Goal: Task Accomplishment & Management: Manage account settings

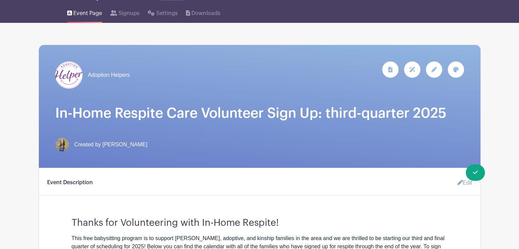
scroll to position [45, 0]
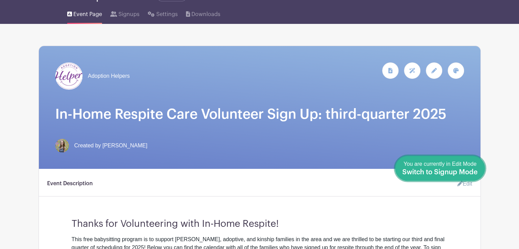
click at [474, 179] on link "Done Editing You are currently in Edit Mode Switch to Signup Mode" at bounding box center [440, 168] width 90 height 25
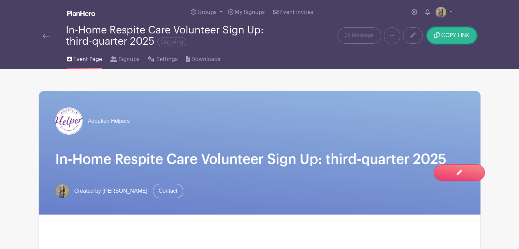
click at [451, 30] on button "COPY LINK" at bounding box center [451, 35] width 49 height 16
click at [238, 55] on div "Event Page Signups Settings Downloads" at bounding box center [259, 58] width 450 height 22
click at [250, 135] on div "Adoption Helpers In-Home Respite Care Volunteer Sign Up: third-quarter 2025 Cre…" at bounding box center [259, 152] width 441 height 123
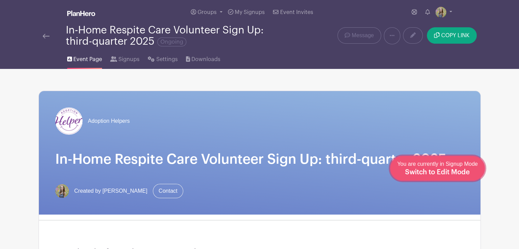
click at [456, 169] on span "Switch to Edit Mode" at bounding box center [437, 172] width 65 height 7
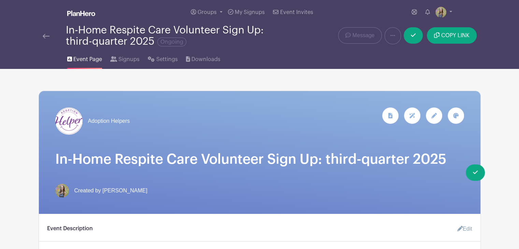
click at [382, 165] on h1 "In-Home Respite Care Volunteer Sign Up: third-quarter 2025" at bounding box center [259, 159] width 409 height 16
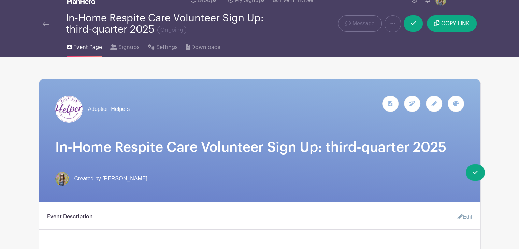
scroll to position [12, 0]
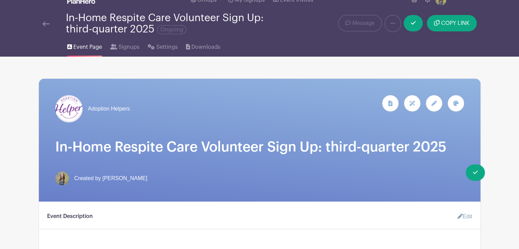
click at [434, 103] on icon at bounding box center [433, 103] width 5 height 5
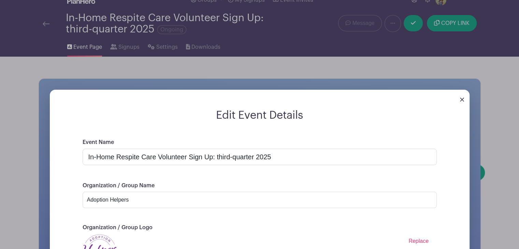
scroll to position [29, 0]
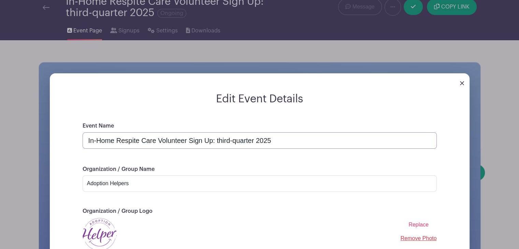
drag, startPoint x: 217, startPoint y: 143, endPoint x: 232, endPoint y: 142, distance: 15.4
click at [232, 142] on input "In-Home Respite Care Volunteer Sign Up: third-quarter 2025" at bounding box center [260, 140] width 354 height 16
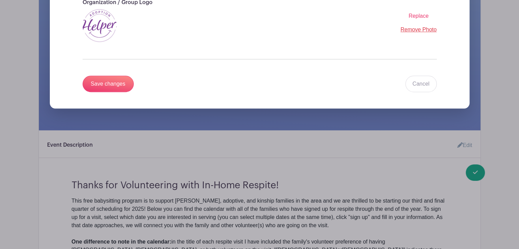
scroll to position [254, 0]
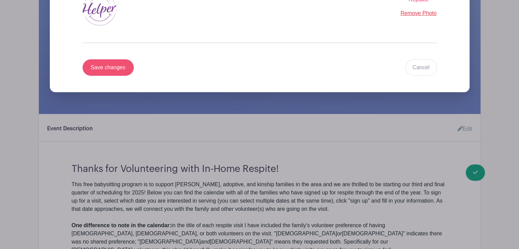
type input "In-Home Respite Care Volunteer Sign Up: Fall Quarter 2025"
click at [96, 64] on input "Save changes" at bounding box center [108, 67] width 51 height 16
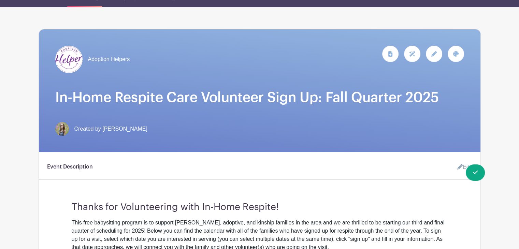
scroll to position [0, 0]
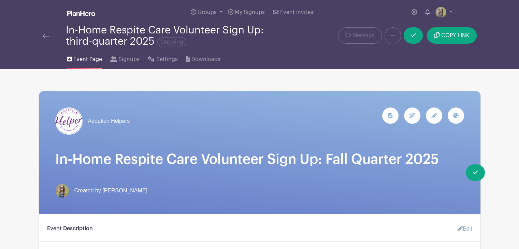
click at [112, 41] on div "In-Home Respite Care Volunteer Sign Up: third-quarter 2025 Ongoing" at bounding box center [176, 36] width 221 height 23
click at [45, 34] on img at bounding box center [46, 36] width 7 height 5
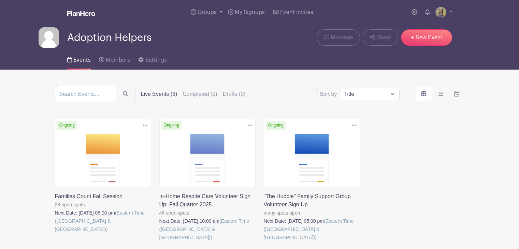
click at [159, 241] on link at bounding box center [159, 241] width 0 height 0
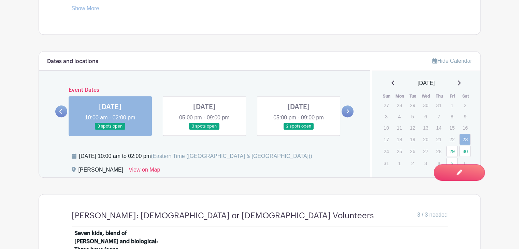
scroll to position [374, 0]
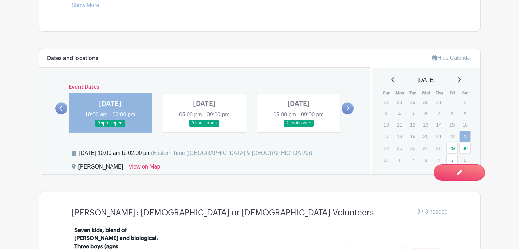
click at [463, 80] on div "[DATE]" at bounding box center [426, 80] width 92 height 8
click at [460, 80] on icon at bounding box center [458, 79] width 3 height 5
click at [460, 79] on icon at bounding box center [458, 79] width 3 height 5
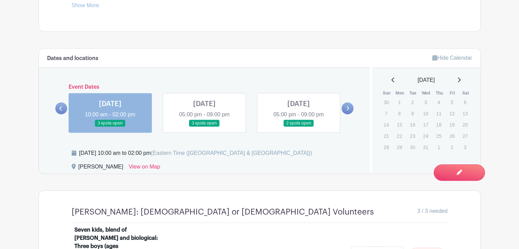
click at [391, 80] on icon at bounding box center [392, 79] width 3 height 5
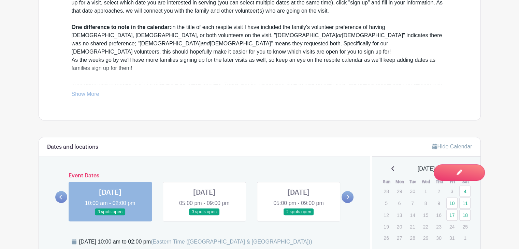
scroll to position [276, 0]
